Goal: Check status: Check status

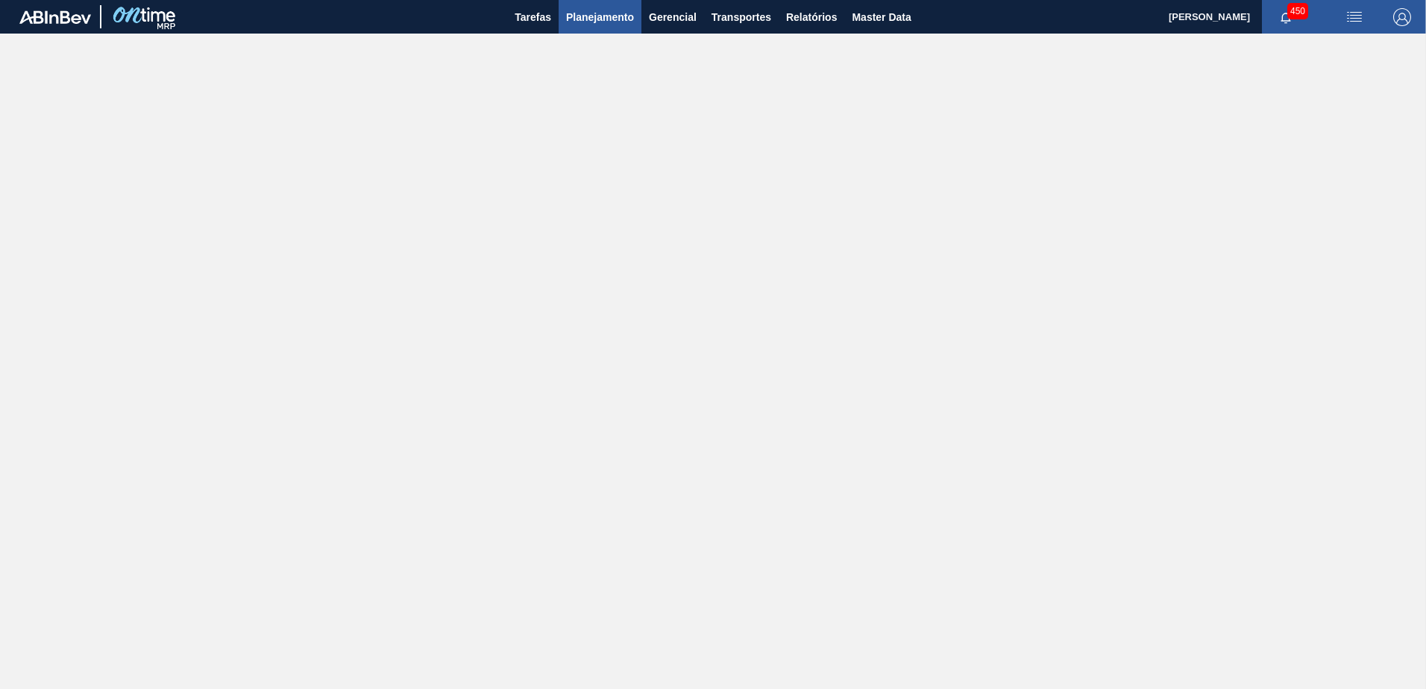
click at [587, 28] on button "Planejamento" at bounding box center [599, 17] width 83 height 34
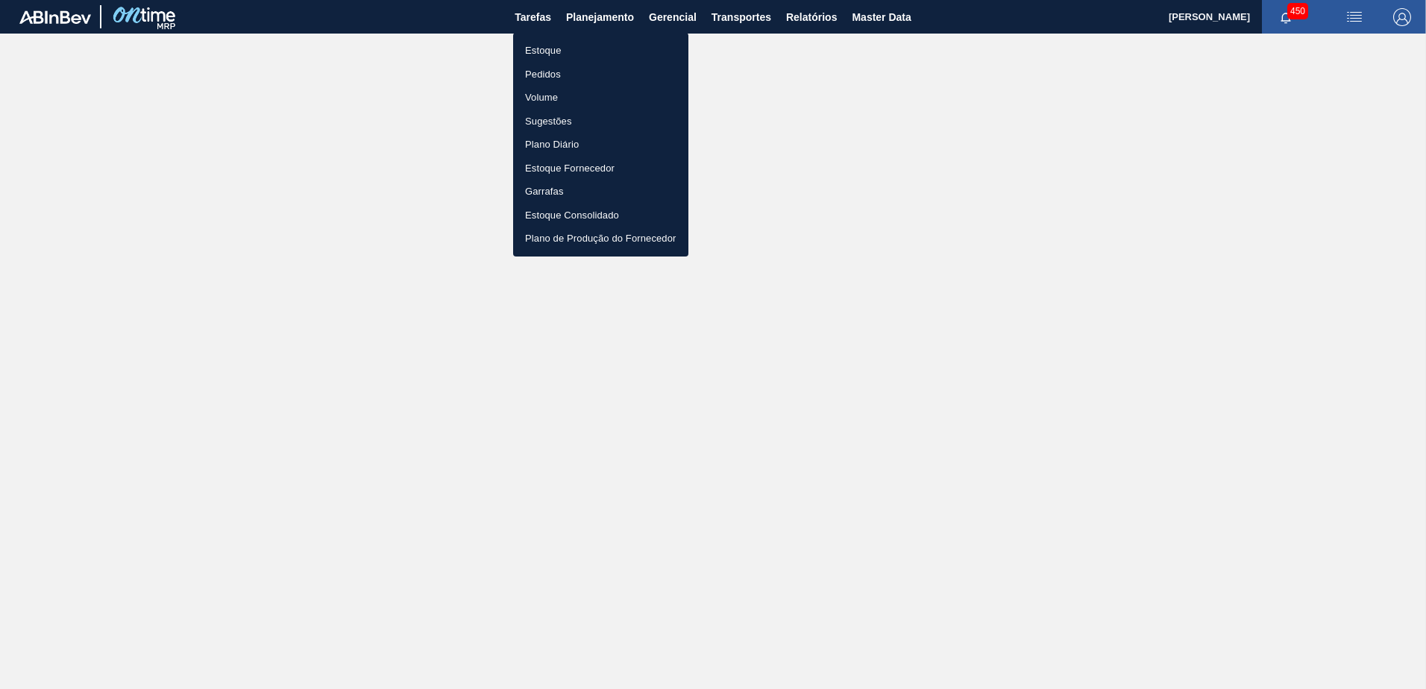
click at [570, 56] on li "Estoque" at bounding box center [600, 51] width 175 height 24
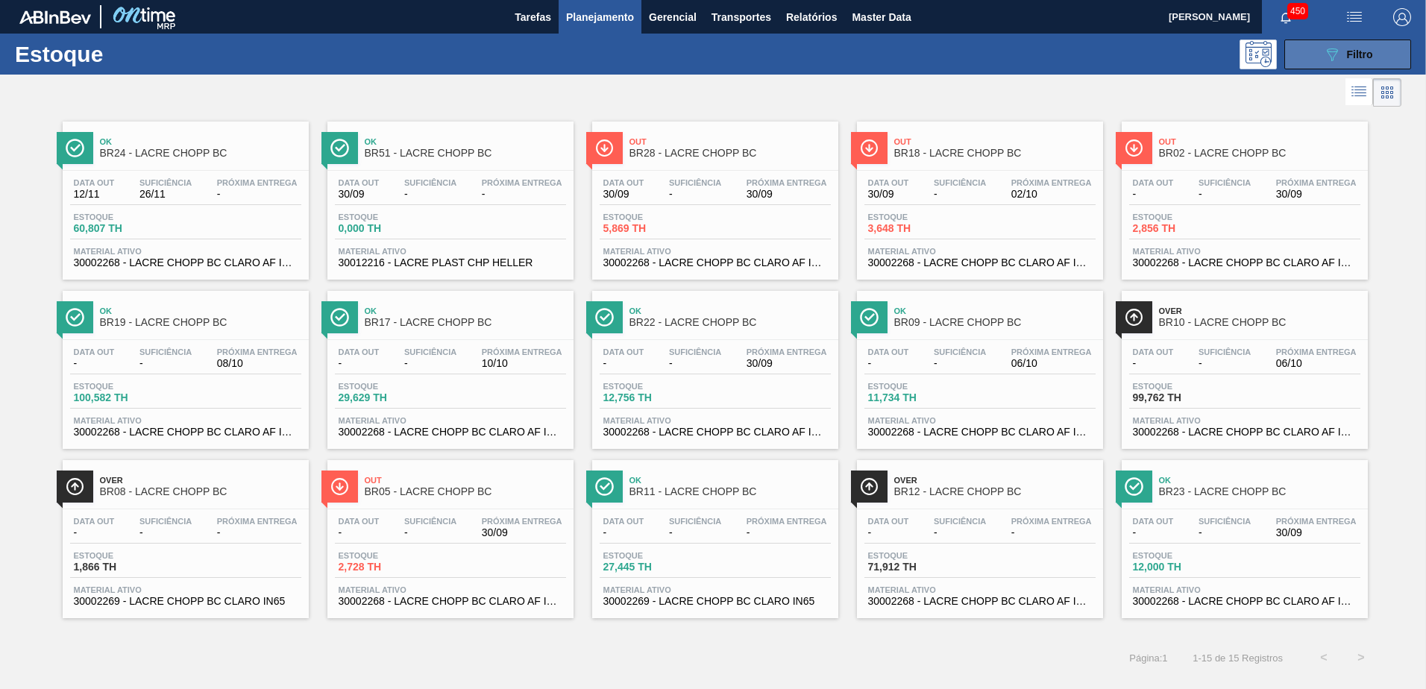
click at [1319, 64] on button "089F7B8B-B2A5-4AFE-B5C0-19BA573D28AC Filtro" at bounding box center [1347, 55] width 127 height 30
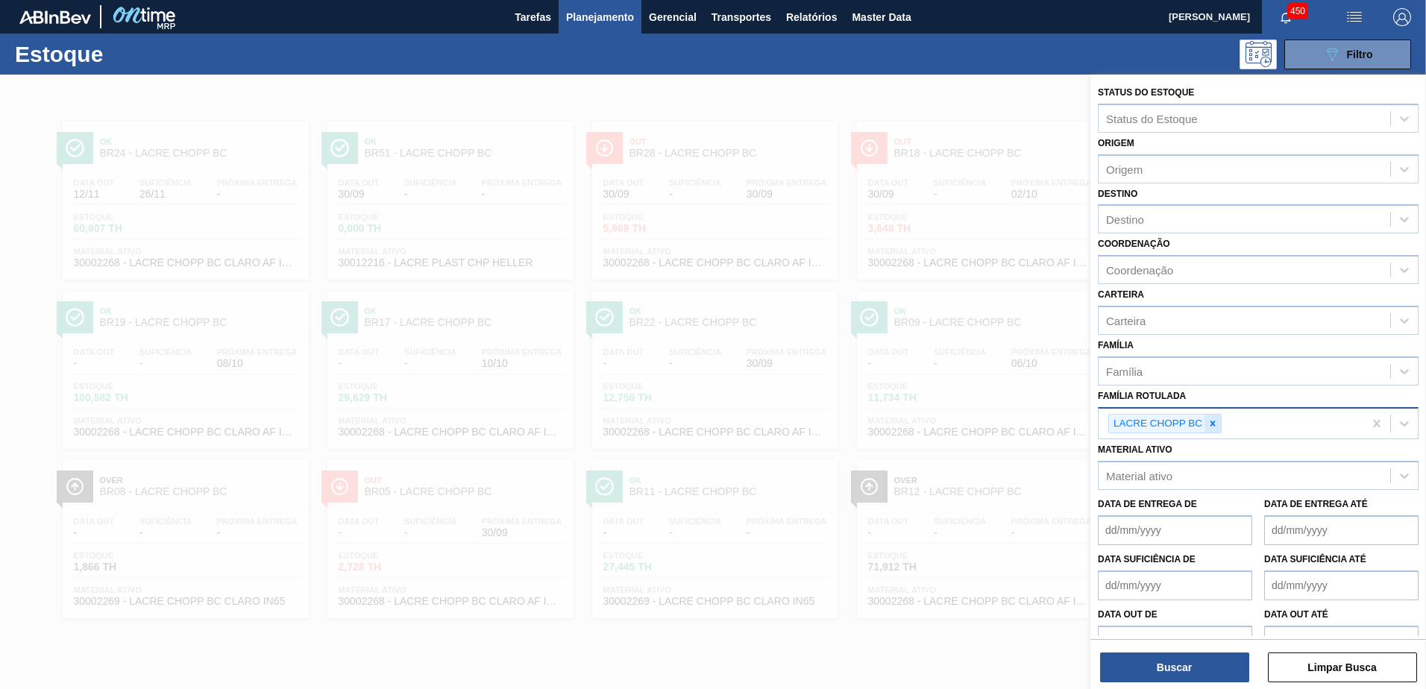
click at [1214, 428] on icon at bounding box center [1212, 423] width 10 height 10
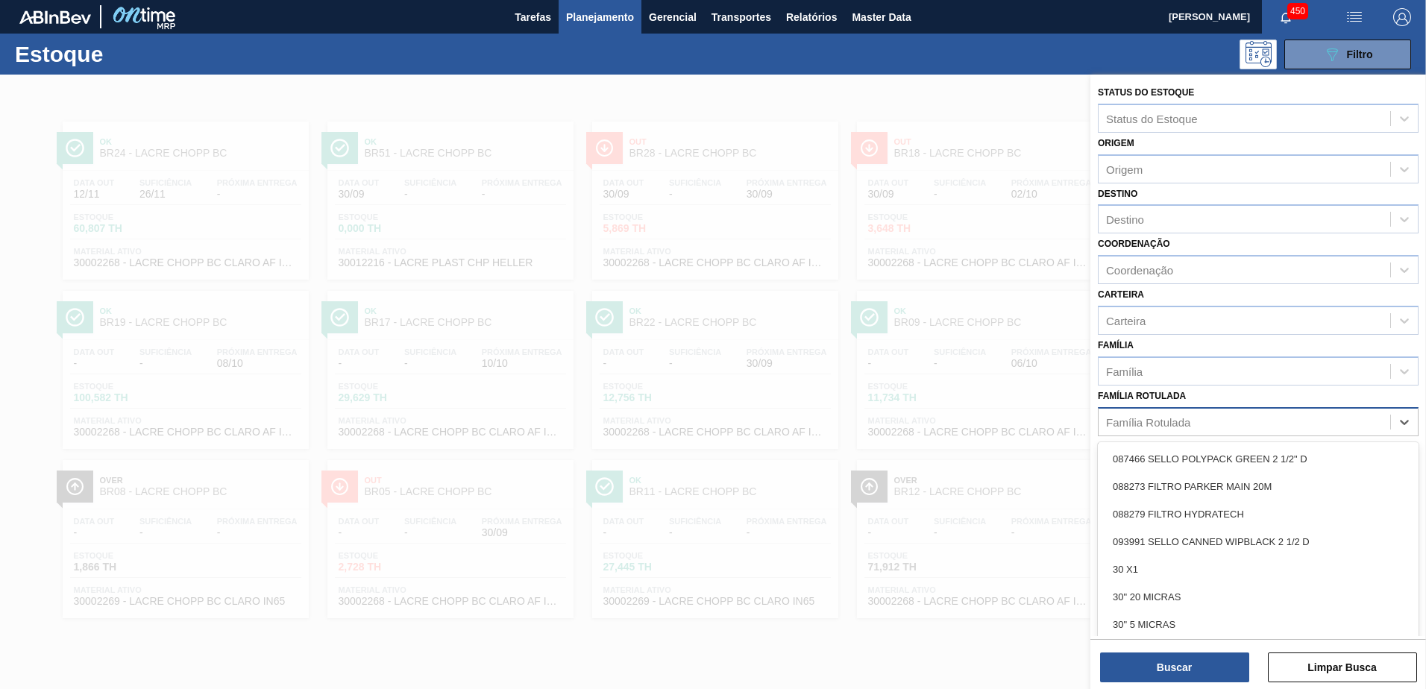
click at [1200, 428] on div "Família Rotulada" at bounding box center [1244, 422] width 292 height 22
paste Rotulada "RÓTULO PLÁSTICO PC TWIST 2L AH"
type Rotulada "RÓTULO PLÁSTICO PC TWIST 2L AH"
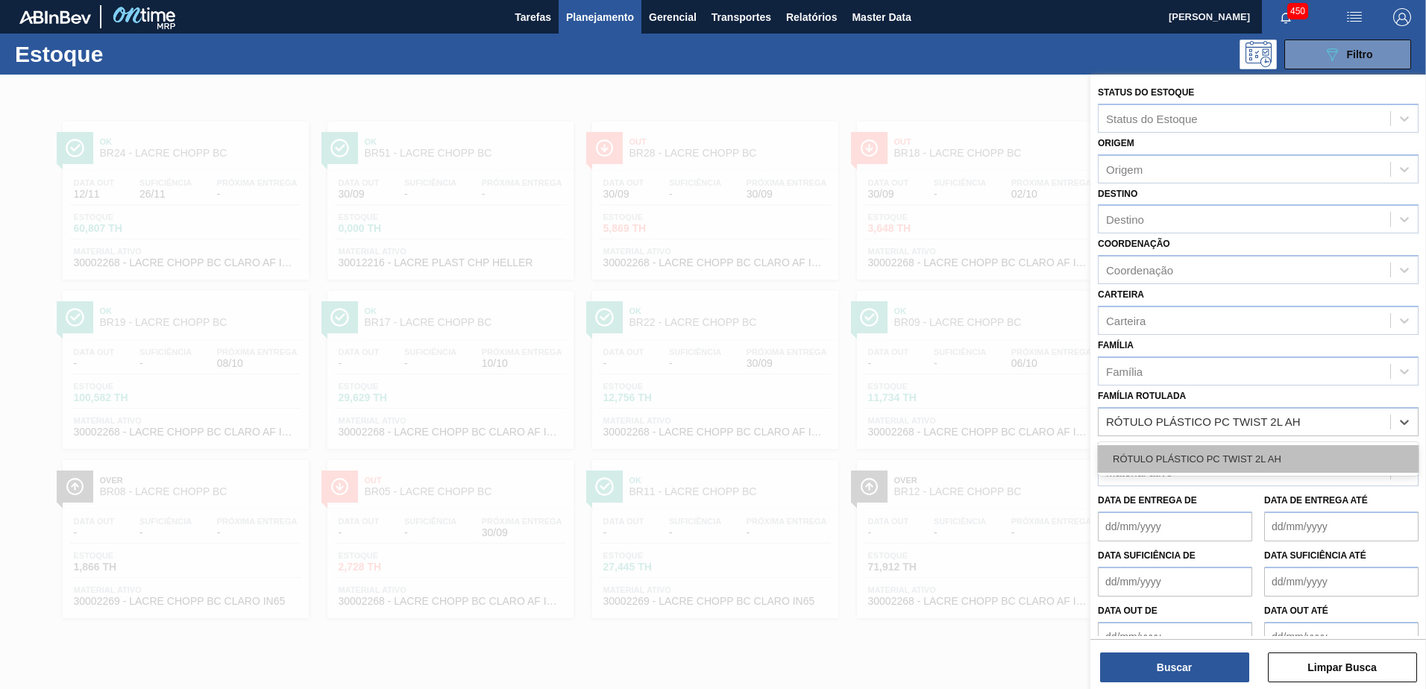
click at [1214, 452] on div "RÓTULO PLÁSTICO PC TWIST 2L AH" at bounding box center [1257, 459] width 321 height 28
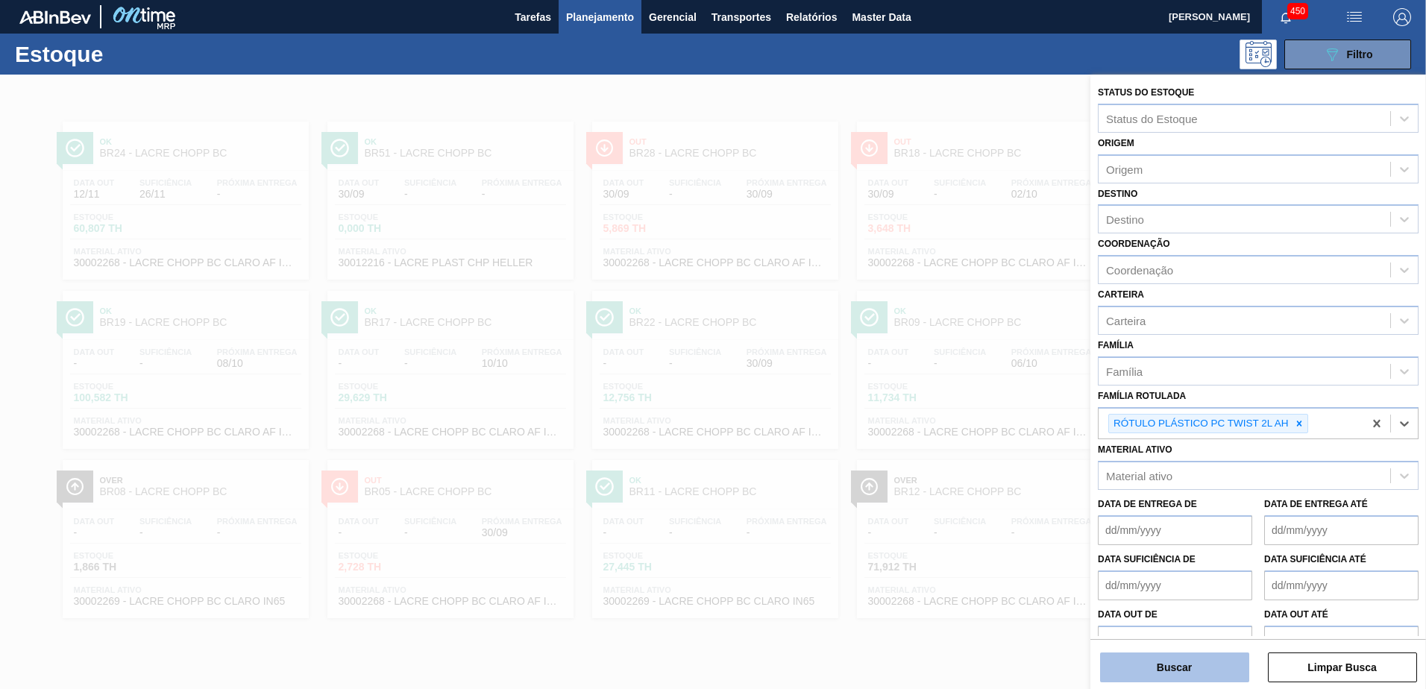
click at [1203, 665] on button "Buscar" at bounding box center [1174, 667] width 149 height 30
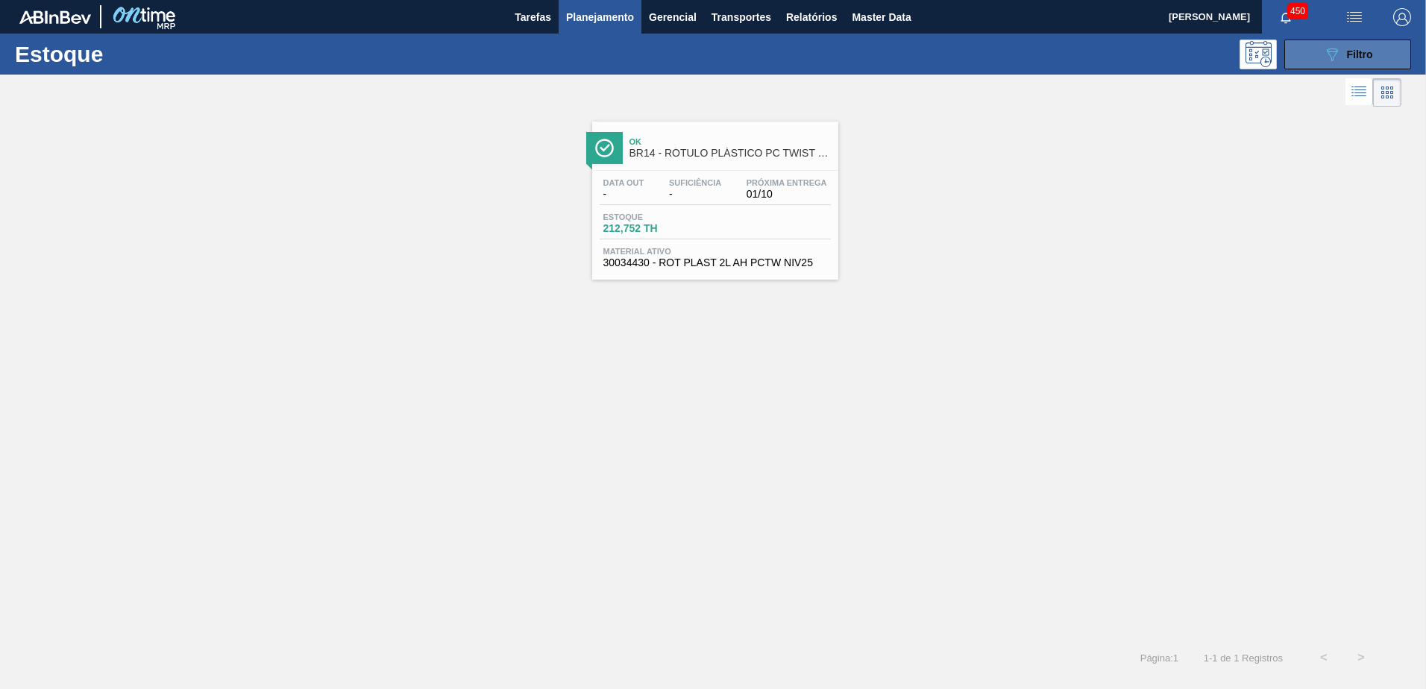
click at [1347, 64] on button "089F7B8B-B2A5-4AFE-B5C0-19BA573D28AC Filtro" at bounding box center [1347, 55] width 127 height 30
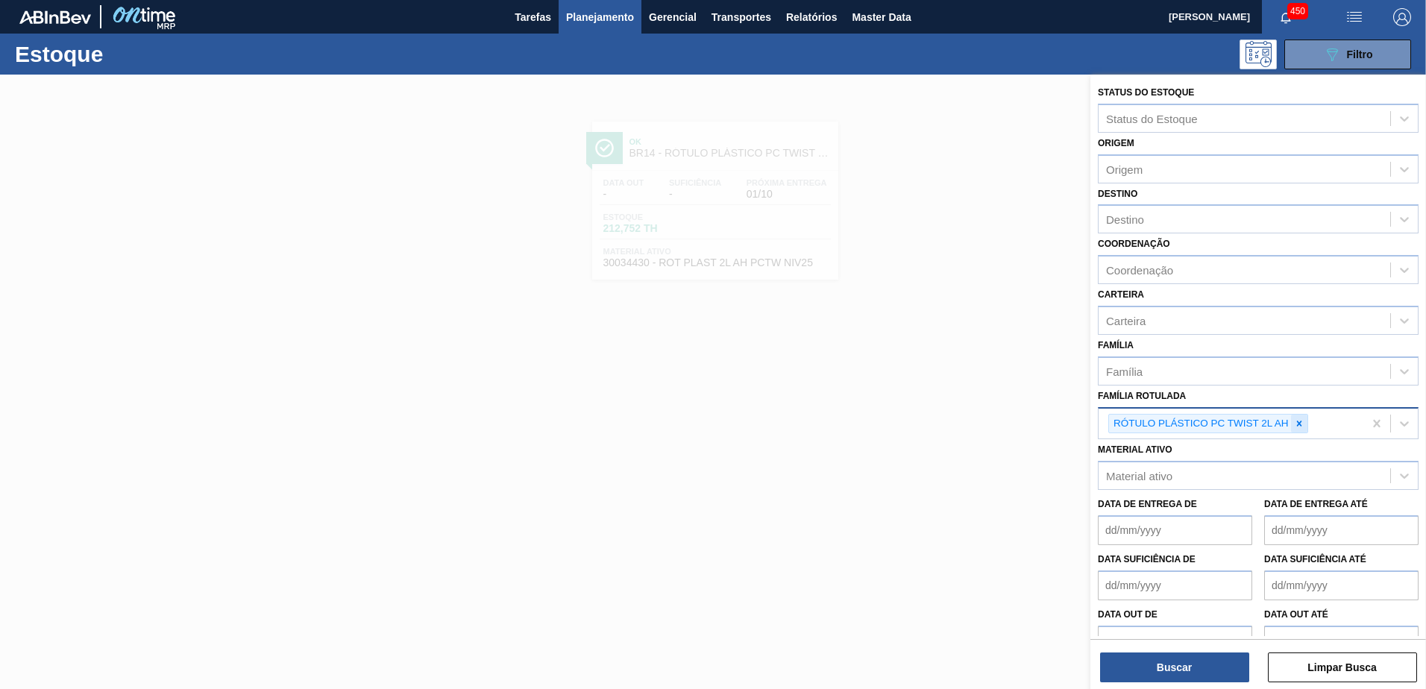
click at [1303, 426] on icon at bounding box center [1299, 423] width 10 height 10
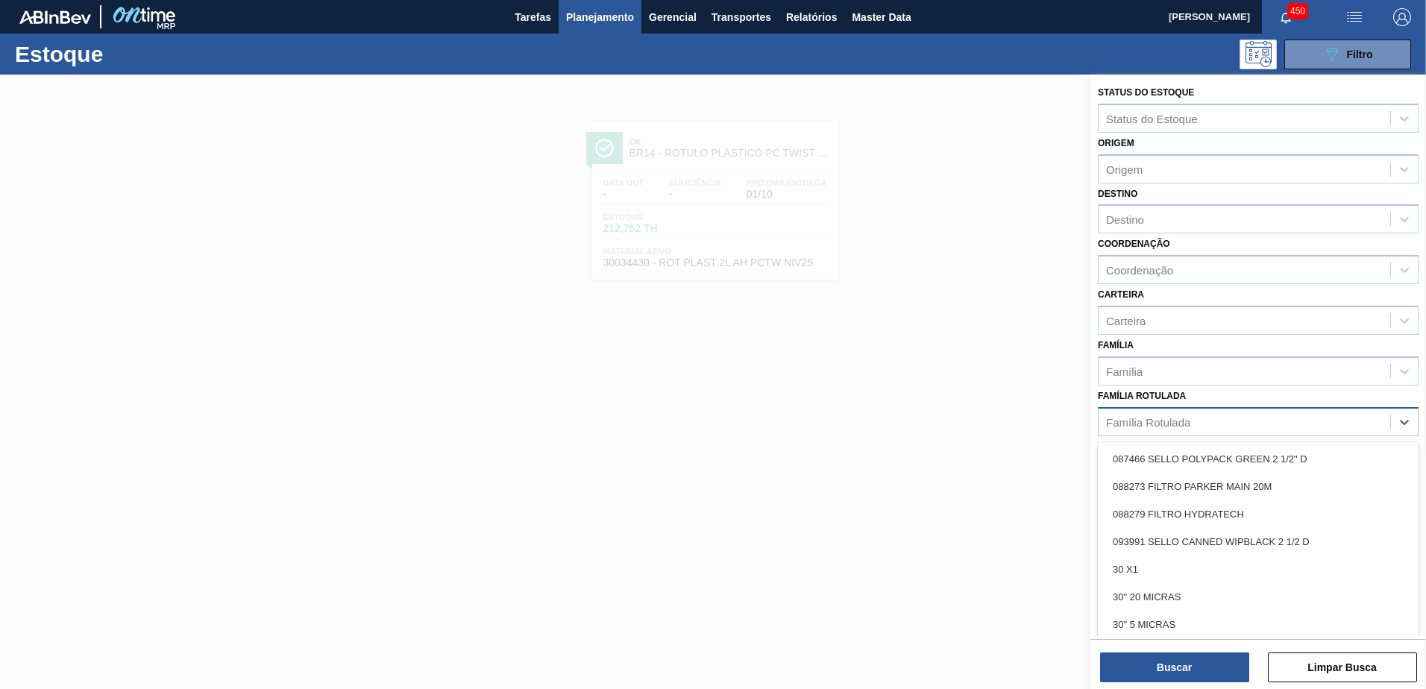
click at [1239, 418] on div "Família Rotulada" at bounding box center [1244, 422] width 292 height 22
paste Rotulada "RÓTULO NECK BUD 1000ML"
type Rotulada "RÓTULO NECK BUD 1000ML"
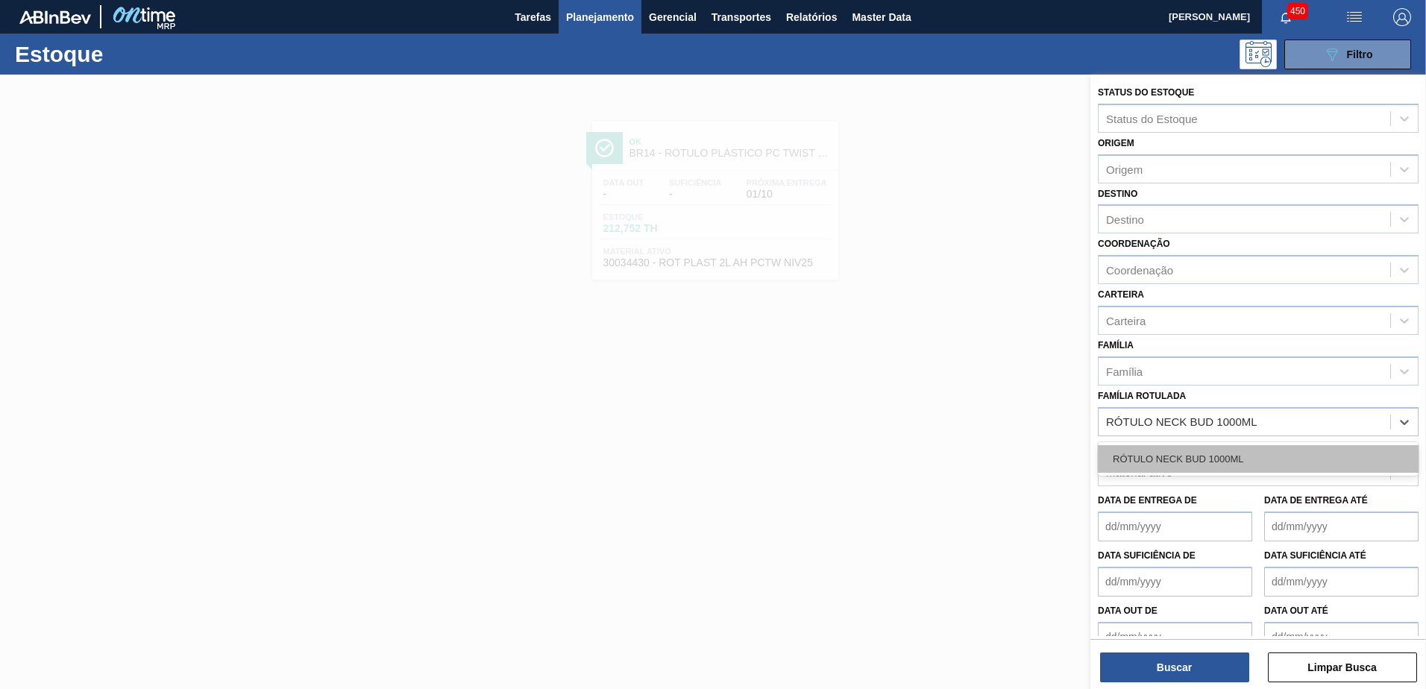
click at [1226, 449] on div "RÓTULO NECK BUD 1000ML" at bounding box center [1257, 459] width 321 height 28
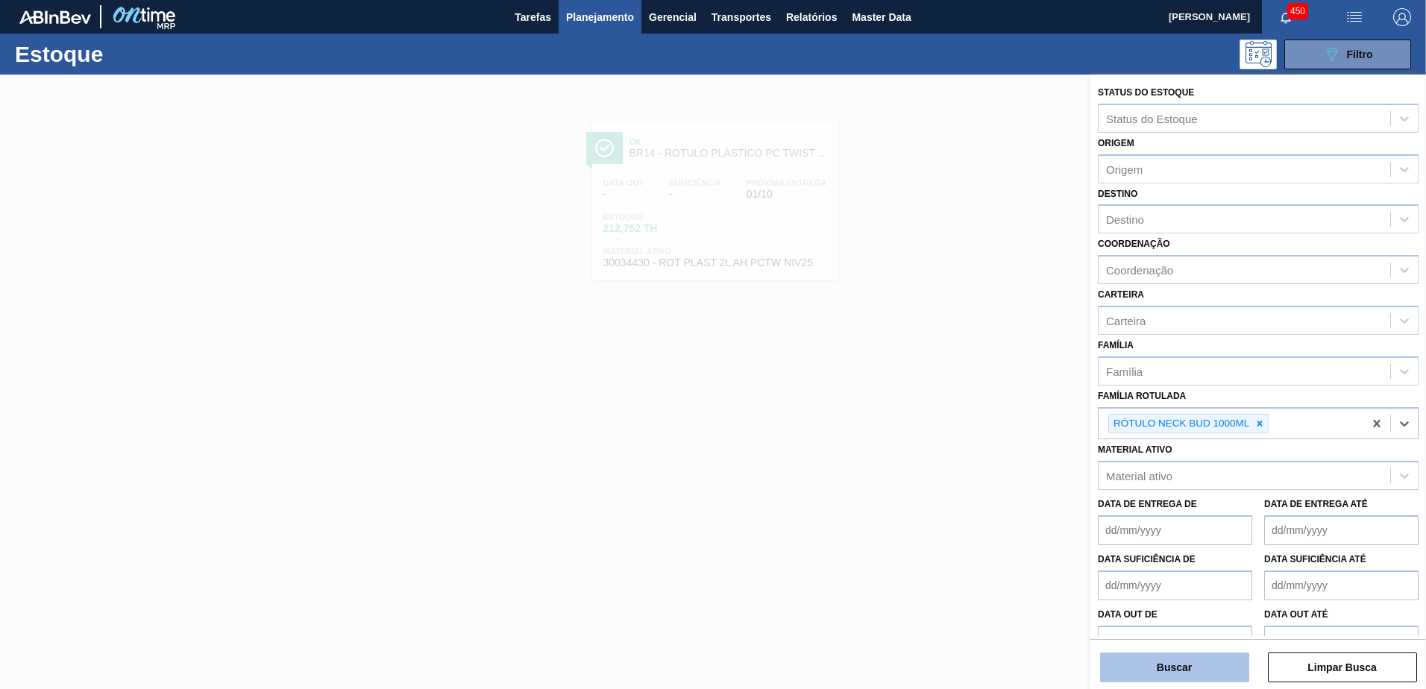
click at [1166, 661] on button "Buscar" at bounding box center [1174, 667] width 149 height 30
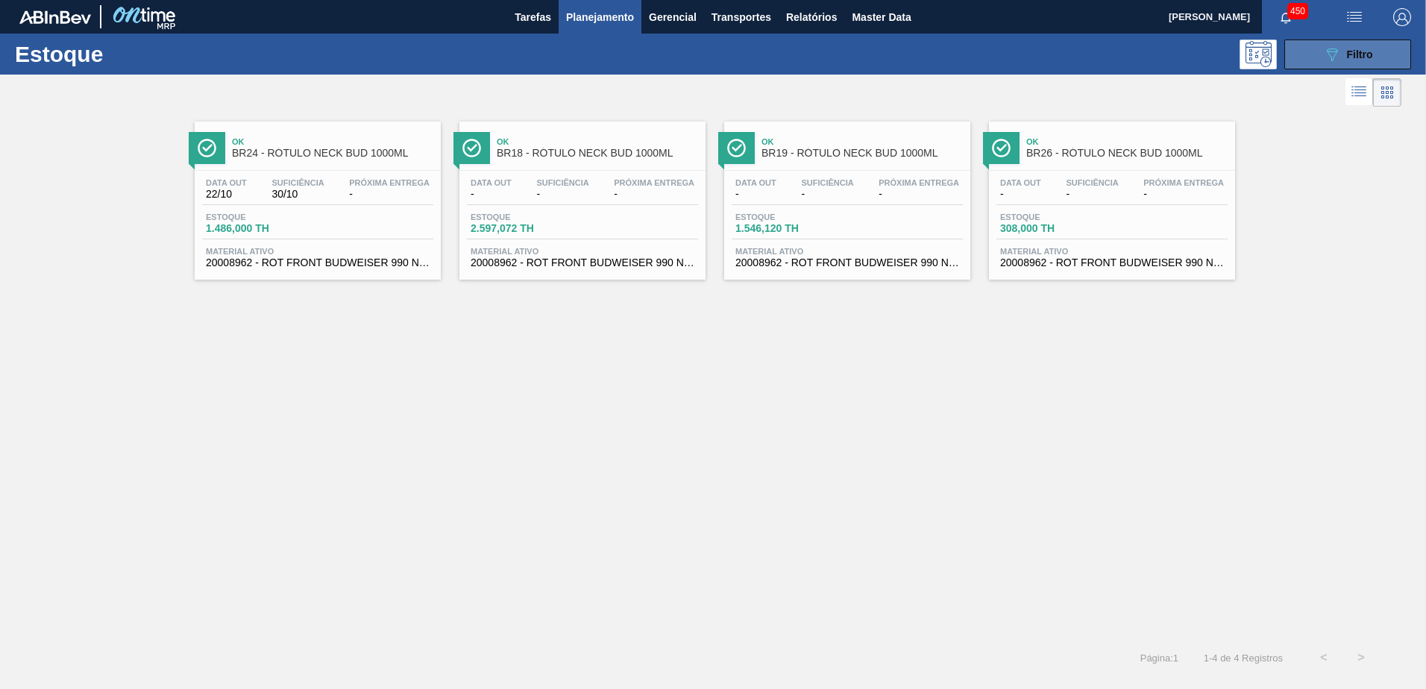
click at [1315, 54] on button "089F7B8B-B2A5-4AFE-B5C0-19BA573D28AC Filtro" at bounding box center [1347, 55] width 127 height 30
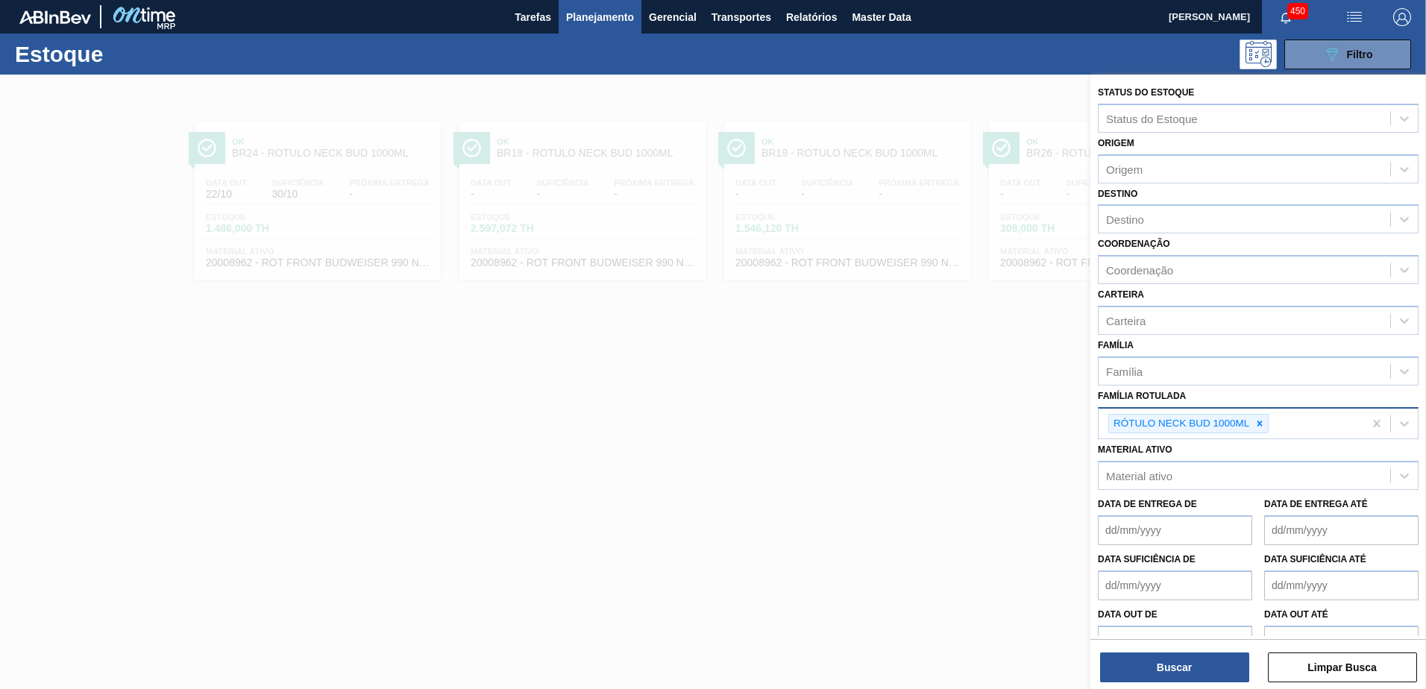
click at [1264, 429] on div at bounding box center [1259, 424] width 16 height 19
click at [1231, 414] on div "Família Rotulada" at bounding box center [1244, 422] width 292 height 22
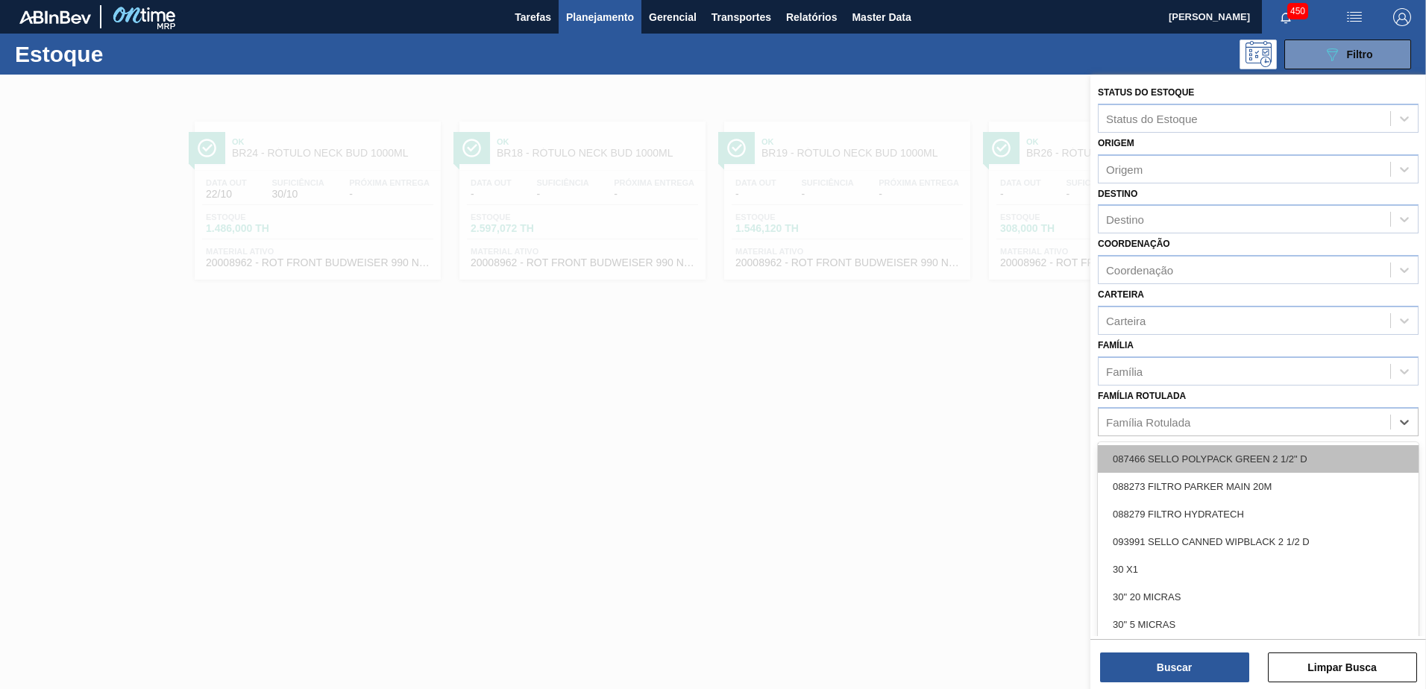
paste Rotulada "RÓTULO FRONT BUD 1000ML"
type Rotulada "RÓTULO FRONT BUD 1000ML"
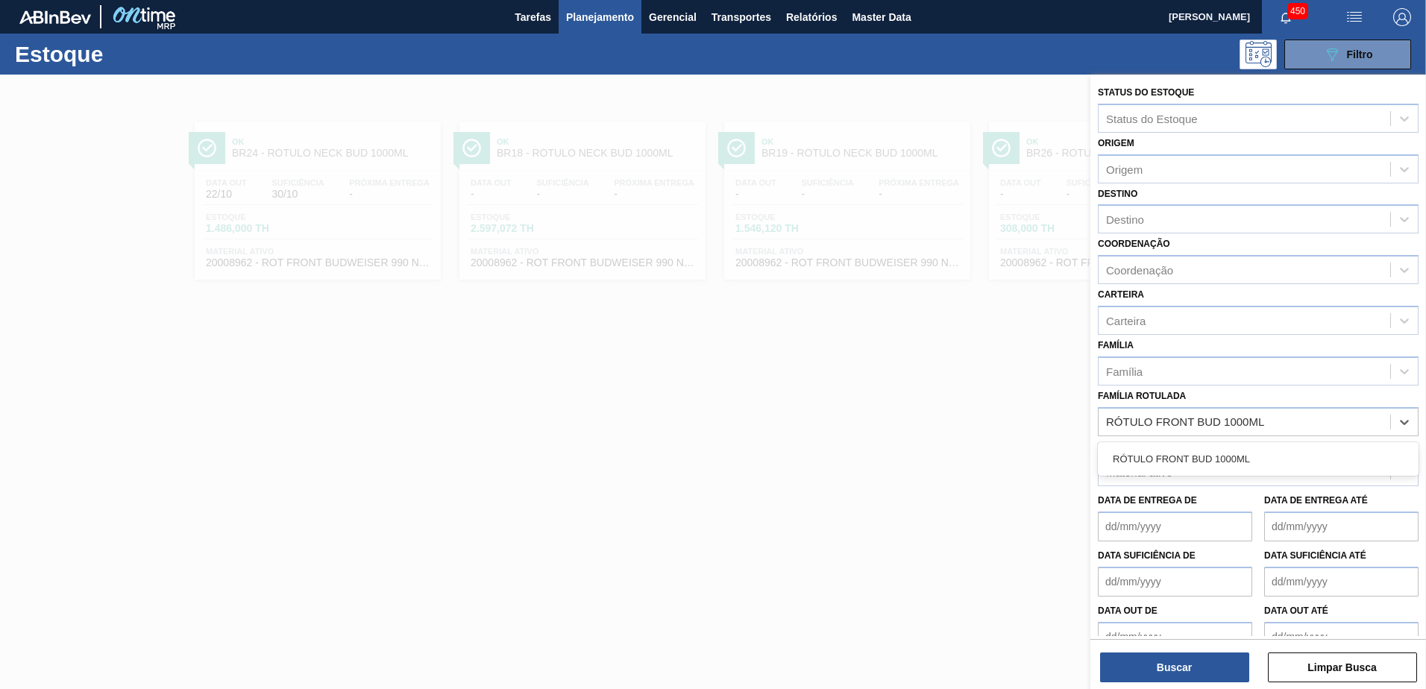
click at [1203, 466] on div "RÓTULO FRONT BUD 1000ML" at bounding box center [1257, 459] width 321 height 28
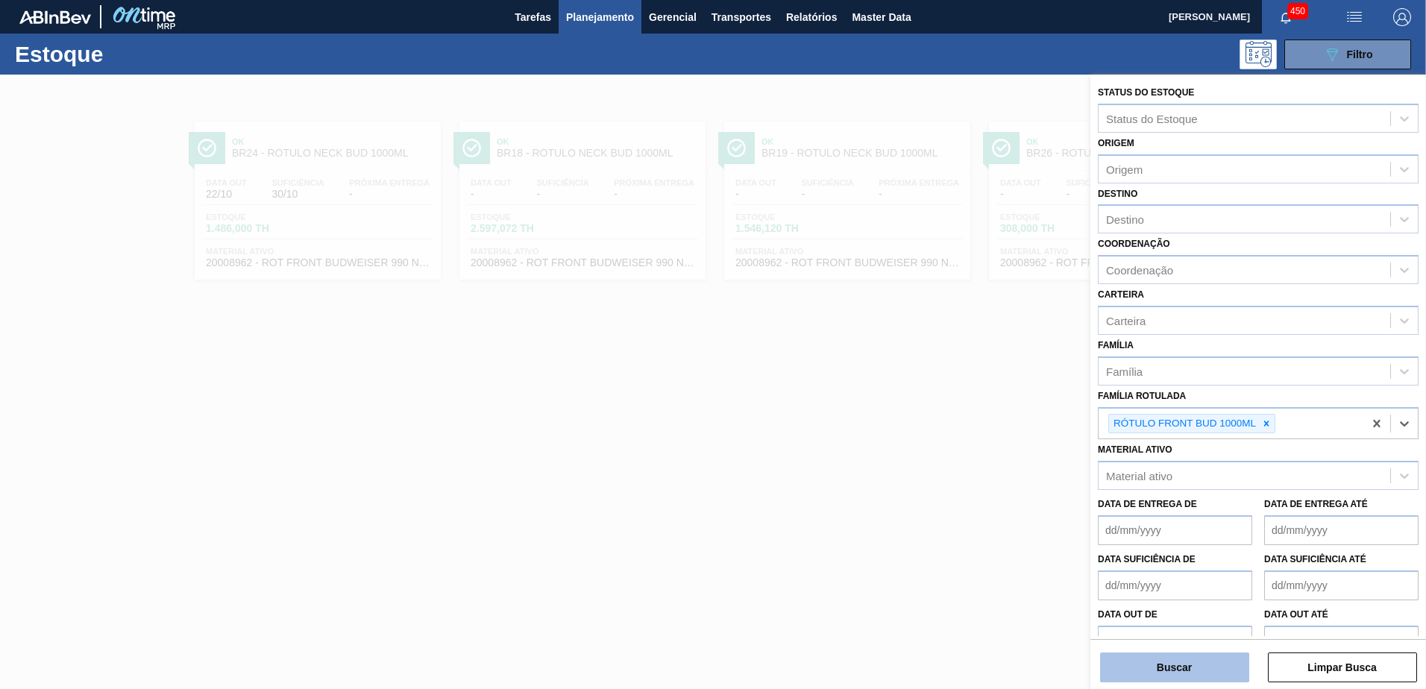
click at [1206, 667] on button "Buscar" at bounding box center [1174, 667] width 149 height 30
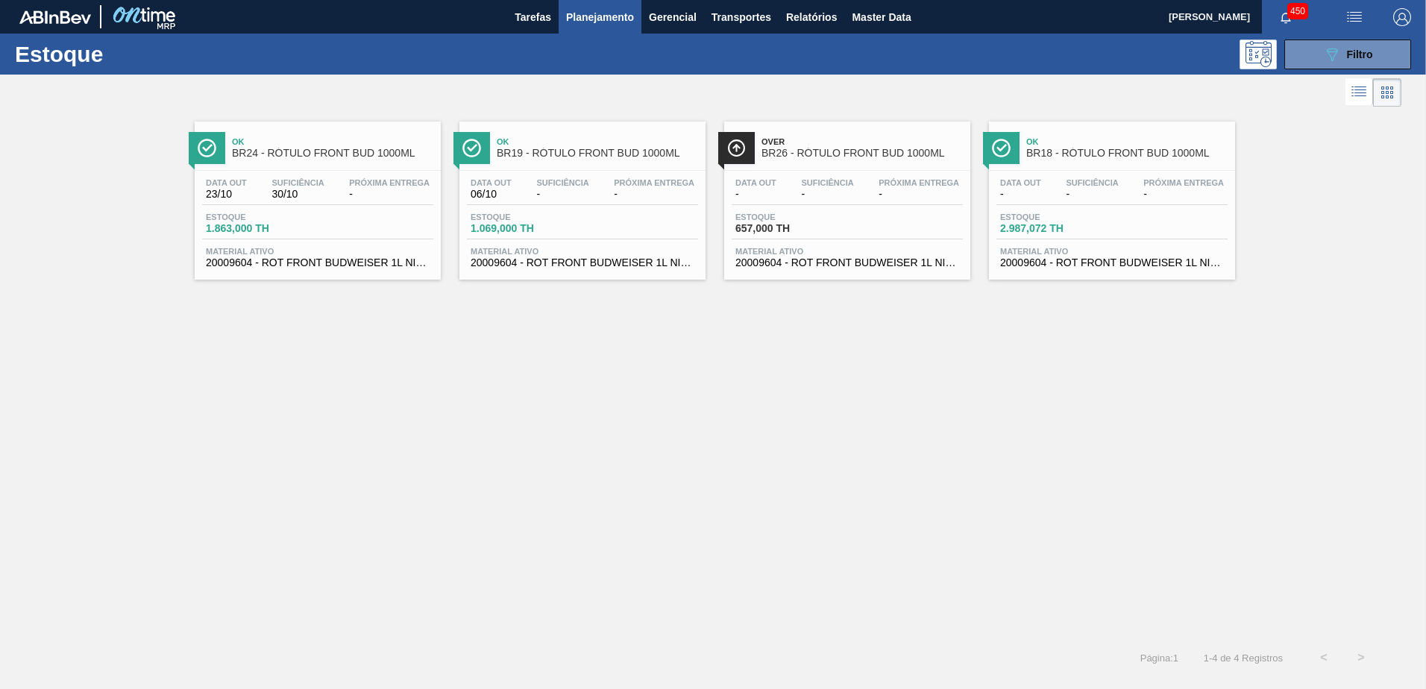
click at [539, 336] on div "Ok BR24 - RÓTULO FRONT BUD 1000ML Data out 23/10 Suficiência 30/10 Próxima Entr…" at bounding box center [713, 374] width 1426 height 529
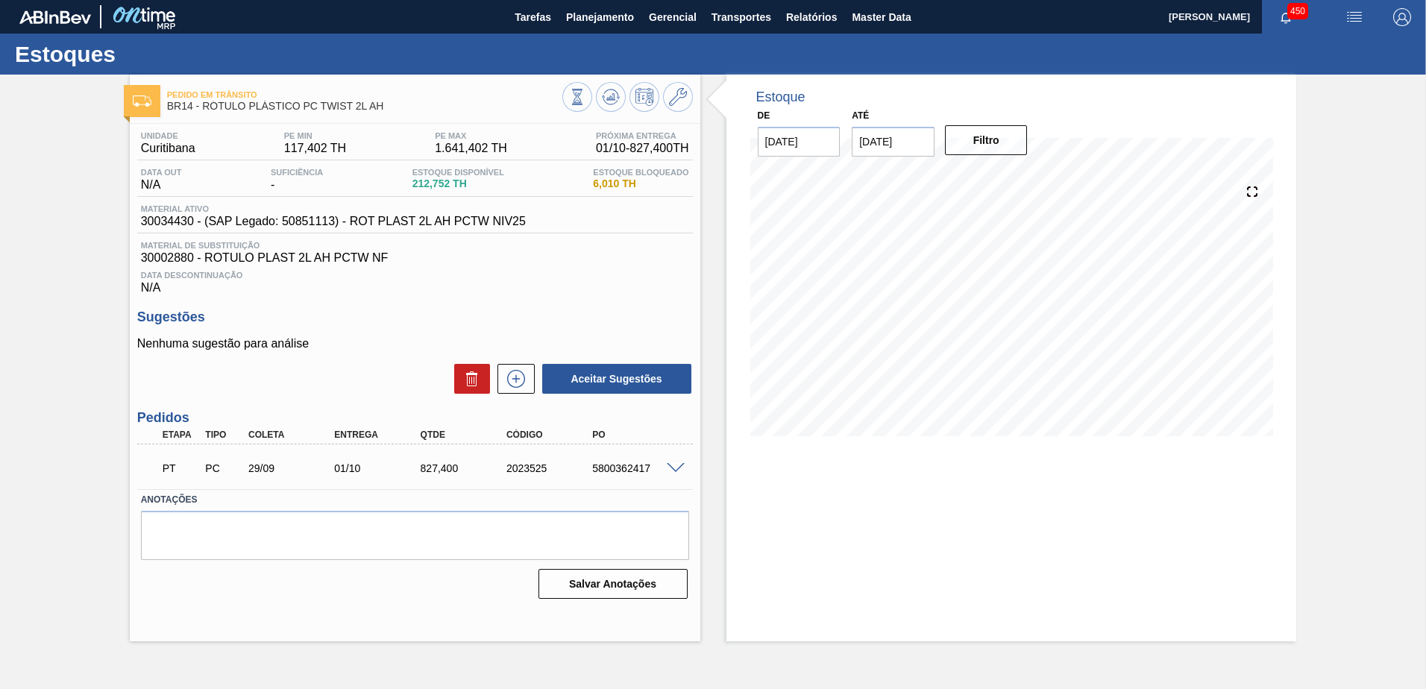
click at [881, 147] on input "[DATE]" at bounding box center [892, 142] width 83 height 30
click at [1016, 174] on button "Next Month" at bounding box center [1018, 177] width 10 height 10
click at [1014, 347] on div "6" at bounding box center [1014, 346] width 20 height 20
type input "[DATE]"
click at [984, 150] on button "Filtro" at bounding box center [986, 140] width 83 height 30
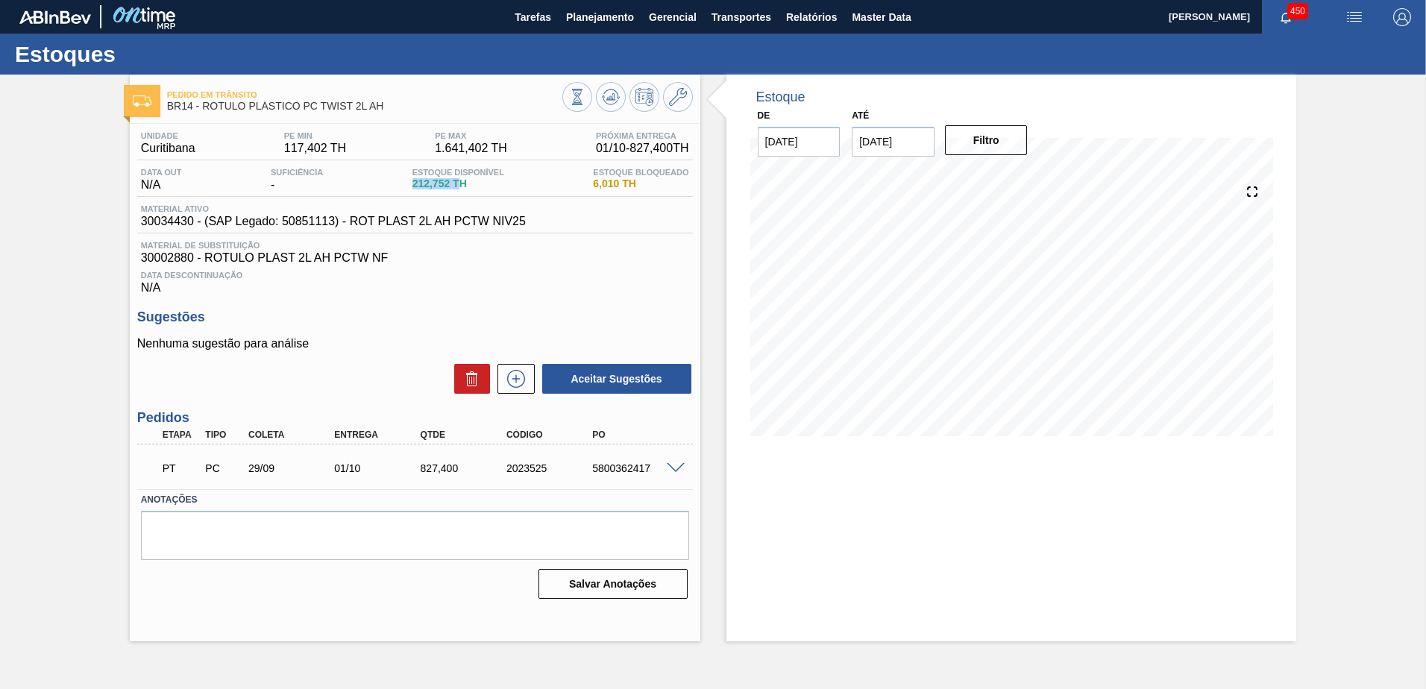
drag, startPoint x: 411, startPoint y: 189, endPoint x: 467, endPoint y: 189, distance: 56.7
click at [467, 189] on div "Estoque Disponível 212,752 TH" at bounding box center [458, 180] width 99 height 24
drag, startPoint x: 467, startPoint y: 189, endPoint x: 494, endPoint y: 189, distance: 26.8
click at [494, 189] on div "Estoque Disponível 212,752 TH" at bounding box center [458, 180] width 99 height 24
drag, startPoint x: 420, startPoint y: 464, endPoint x: 463, endPoint y: 462, distance: 43.3
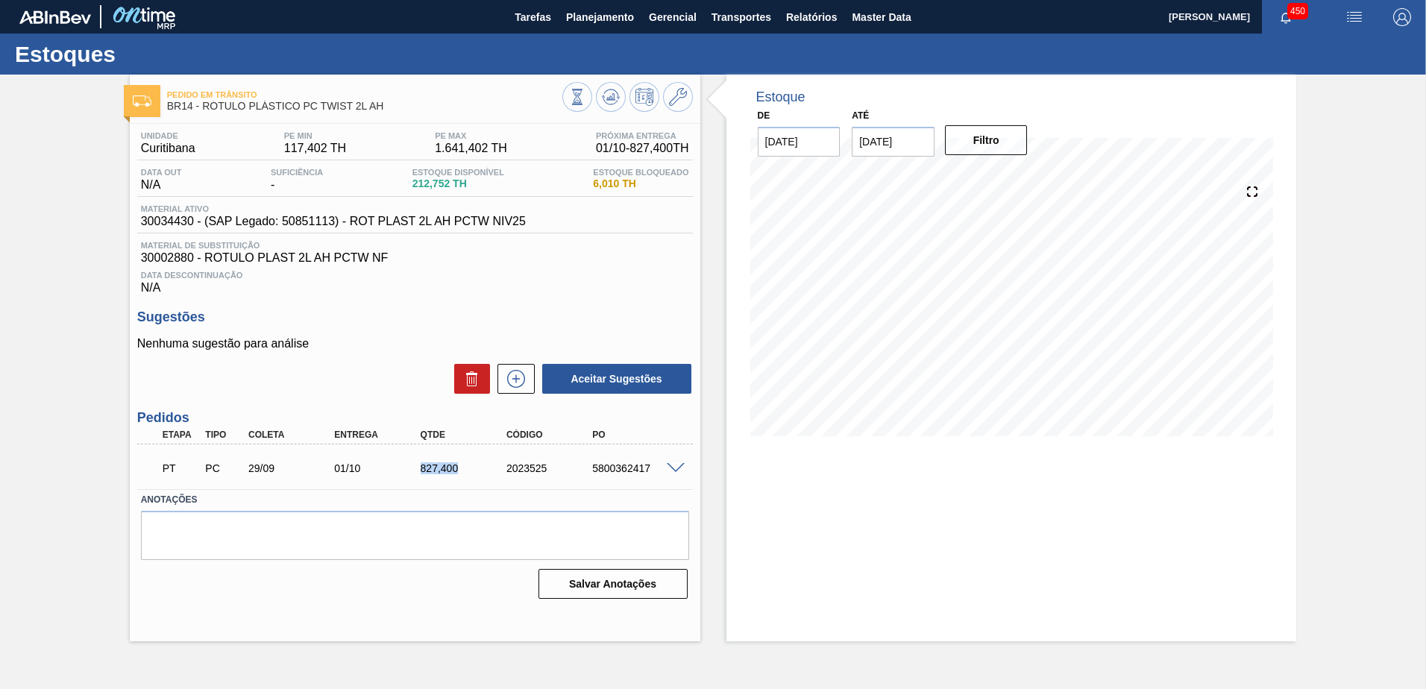
click at [463, 462] on div "827,400" at bounding box center [465, 468] width 96 height 12
drag, startPoint x: 463, startPoint y: 462, endPoint x: 462, endPoint y: 473, distance: 11.3
click at [462, 473] on div "827,400" at bounding box center [465, 468] width 96 height 12
drag, startPoint x: 450, startPoint y: 470, endPoint x: 403, endPoint y: 462, distance: 47.7
click at [403, 462] on div "PT PC 29/09 01/10 827,[PHONE_NUMBER] 5800362417" at bounding box center [411, 467] width 516 height 30
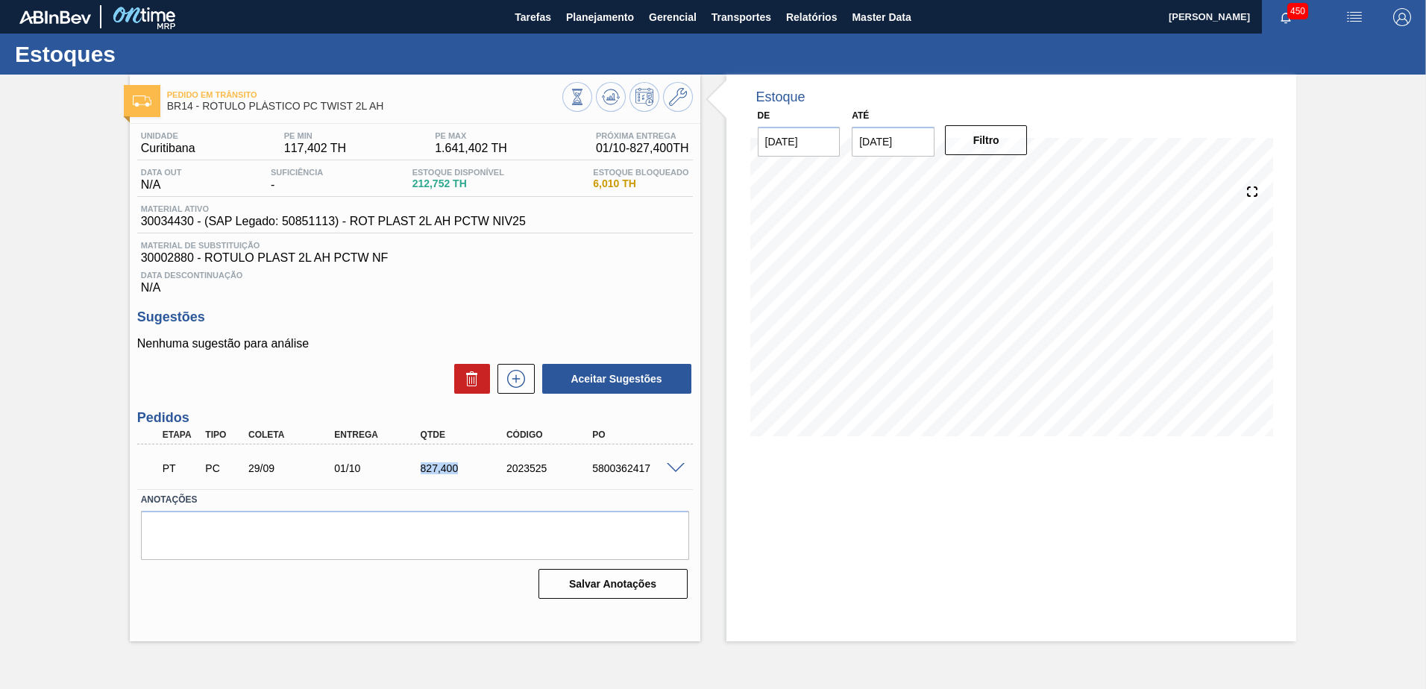
drag, startPoint x: 403, startPoint y: 462, endPoint x: 435, endPoint y: 479, distance: 36.0
click at [429, 475] on div "PT PC 29/09 01/10 827,[PHONE_NUMBER] 5800362417" at bounding box center [411, 467] width 516 height 30
click at [453, 476] on div "PT PC 29/09 01/10 827,[PHONE_NUMBER] 5800362417" at bounding box center [411, 467] width 516 height 30
